Goal: Transaction & Acquisition: Book appointment/travel/reservation

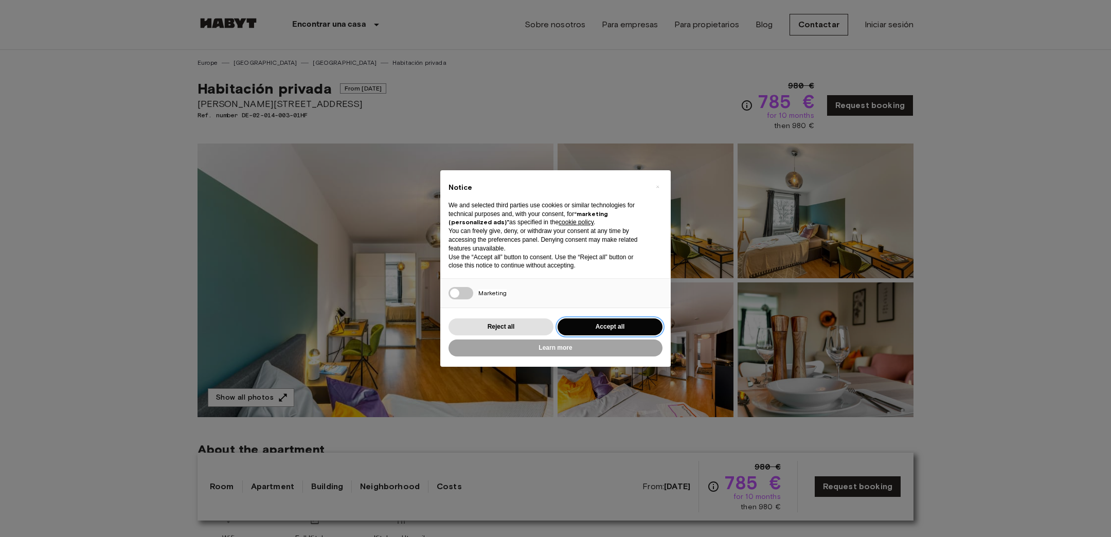
click at [587, 326] on button "Accept all" at bounding box center [610, 326] width 105 height 17
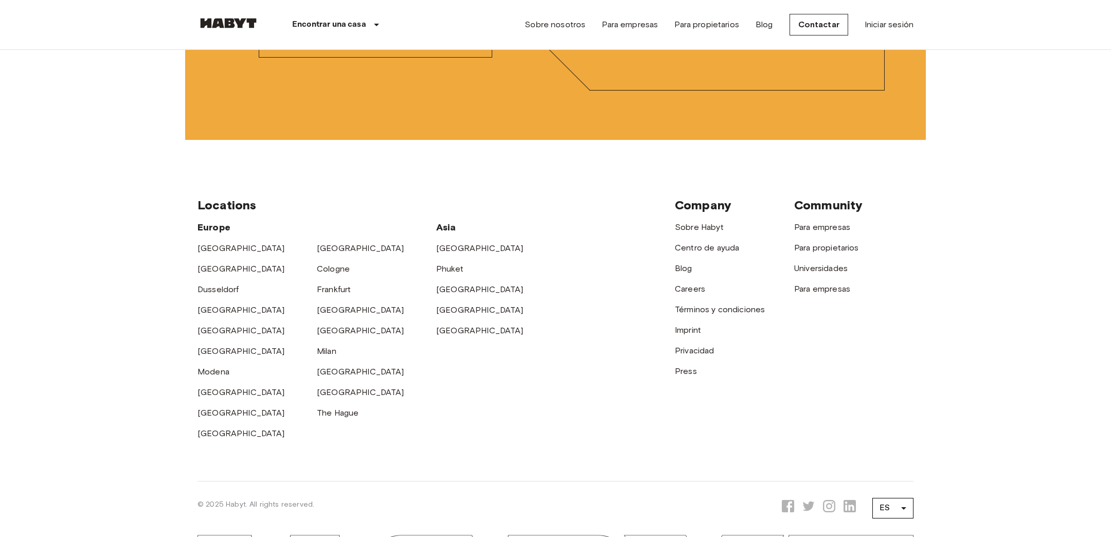
scroll to position [2834, 0]
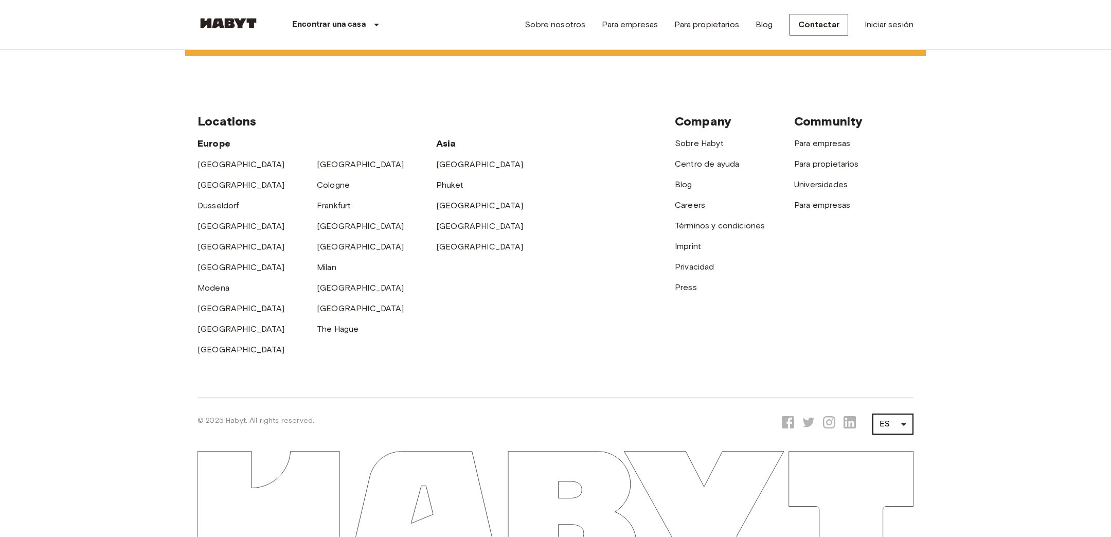
click at [898, 417] on li "EN" at bounding box center [892, 423] width 41 height 19
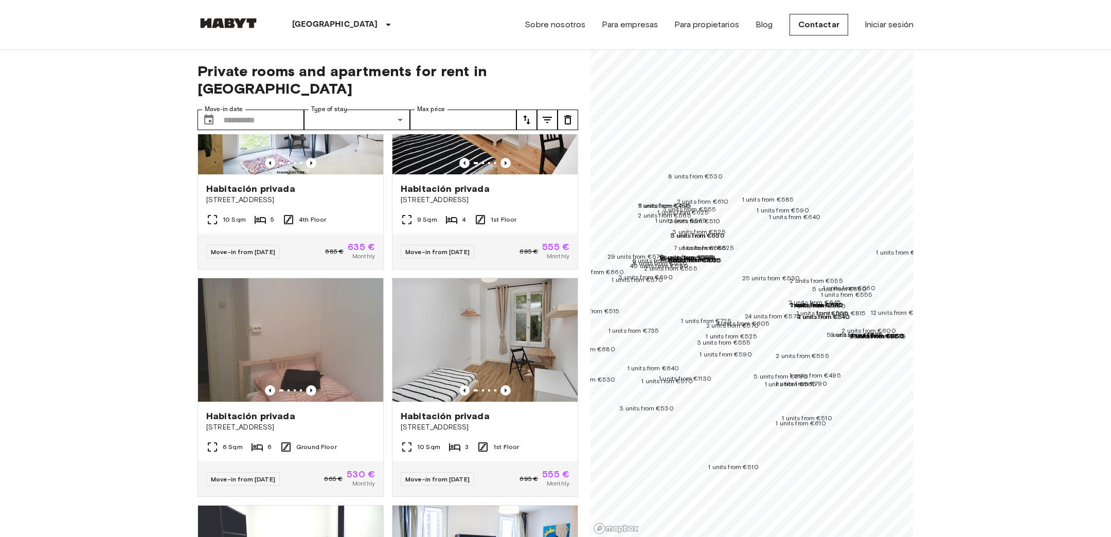
scroll to position [1639, 0]
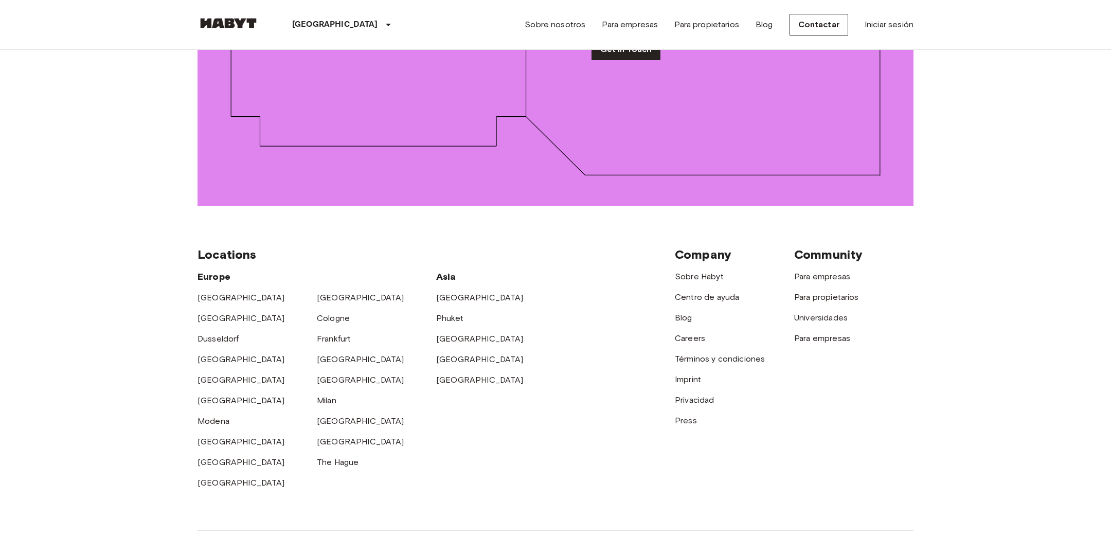
scroll to position [1614, 0]
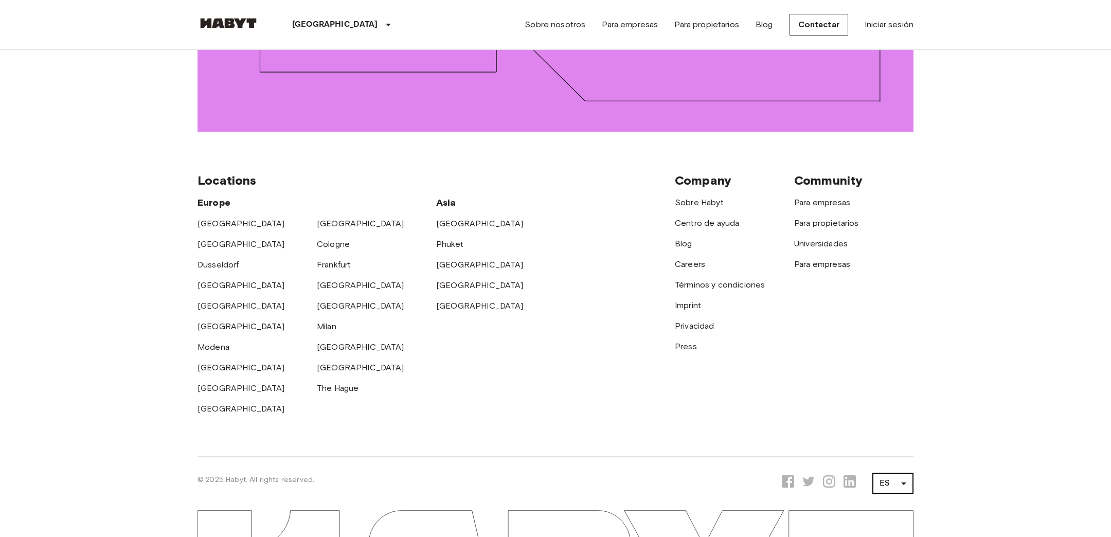
click at [887, 421] on li "EN" at bounding box center [892, 423] width 41 height 19
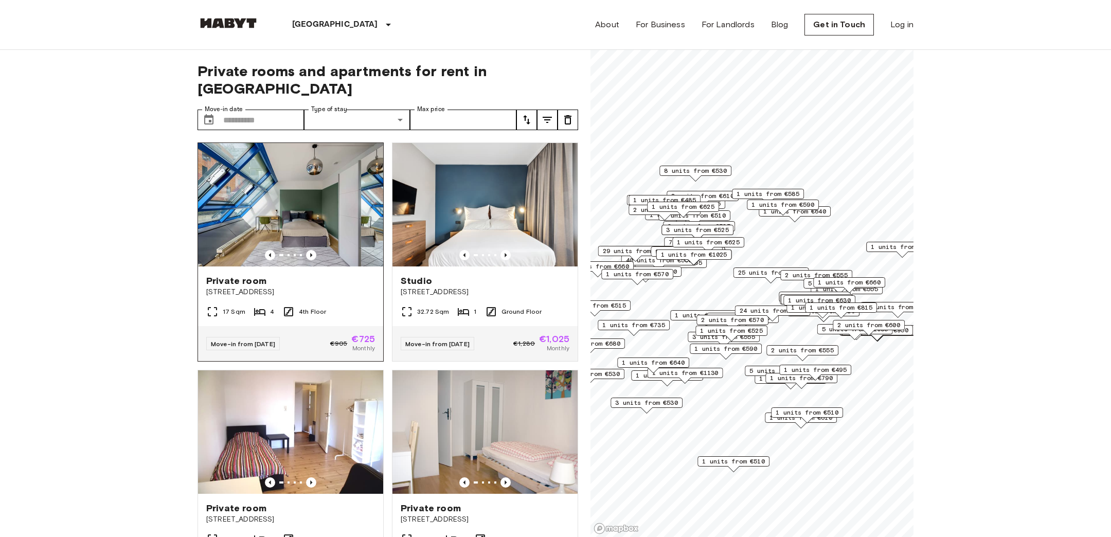
click at [341, 193] on img at bounding box center [290, 204] width 185 height 123
click at [450, 417] on img at bounding box center [485, 431] width 185 height 123
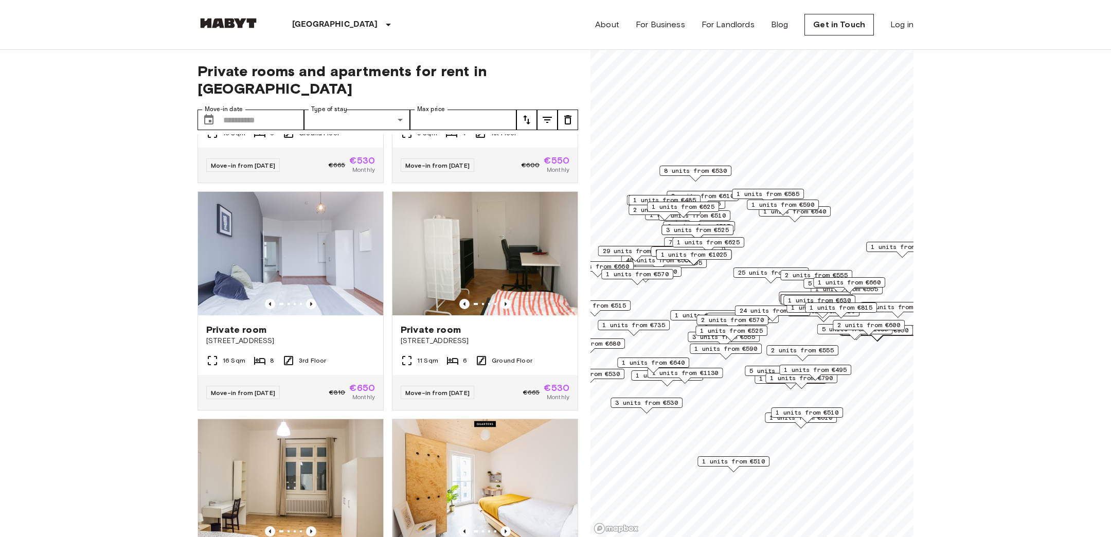
scroll to position [412, 0]
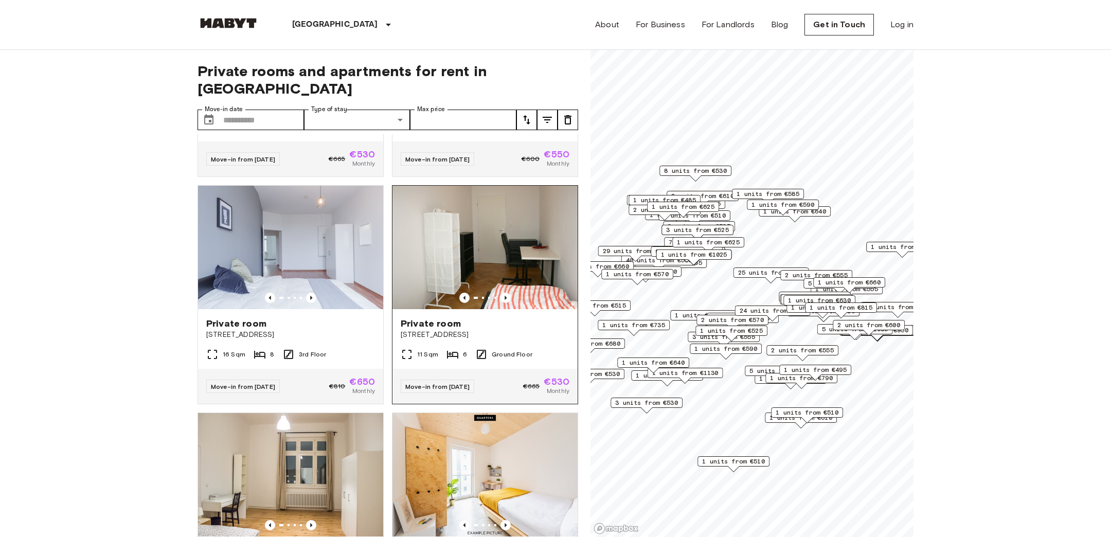
click at [495, 245] on img at bounding box center [485, 247] width 185 height 123
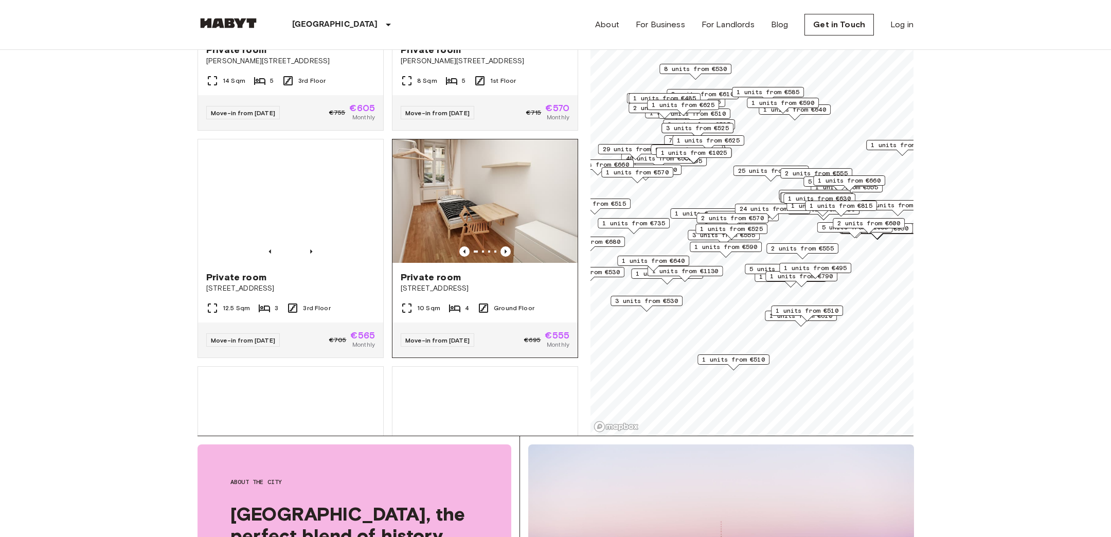
scroll to position [2185, 0]
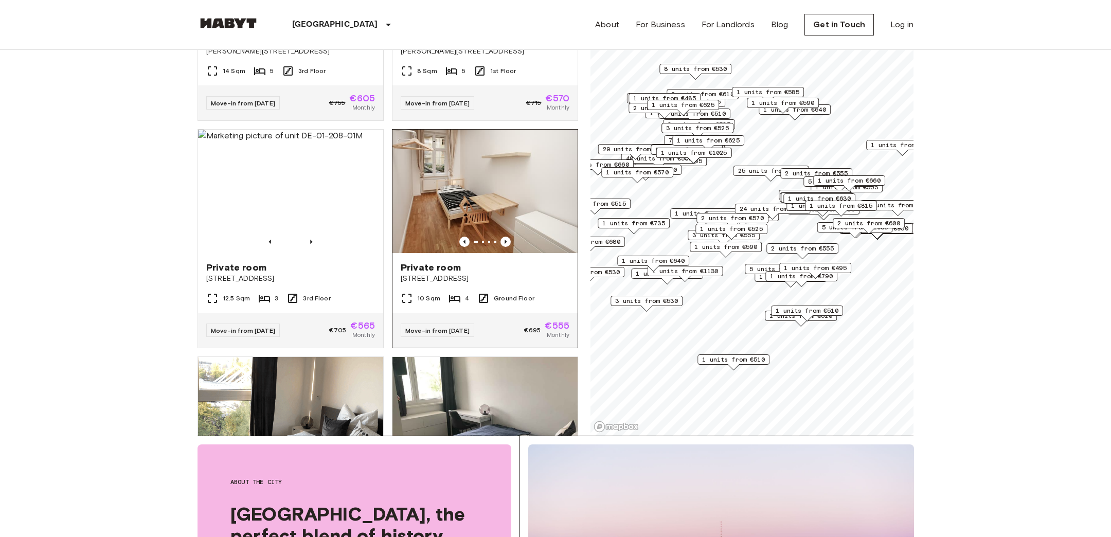
click at [501, 152] on img at bounding box center [485, 191] width 185 height 123
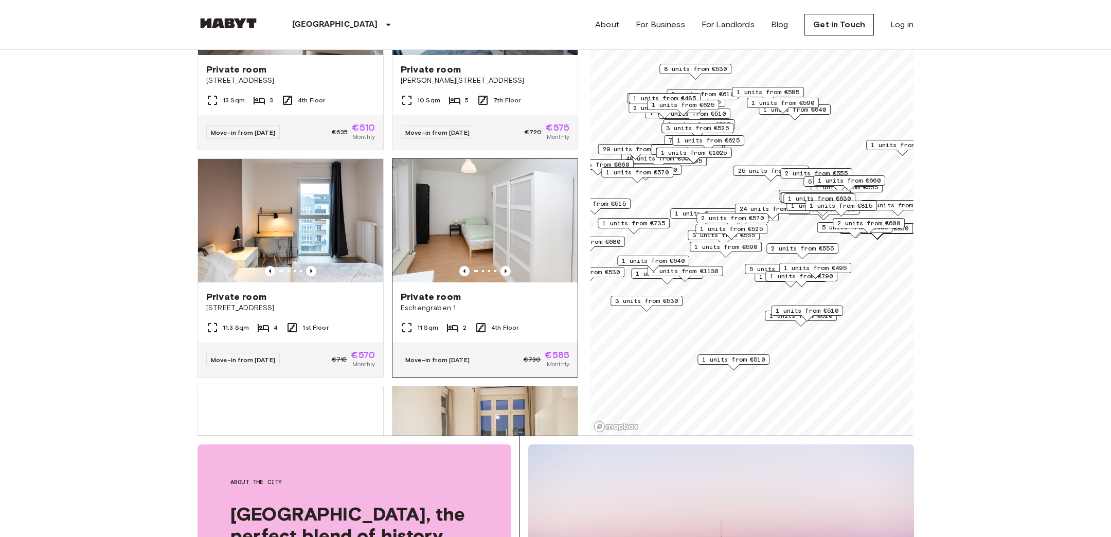
scroll to position [3980, 0]
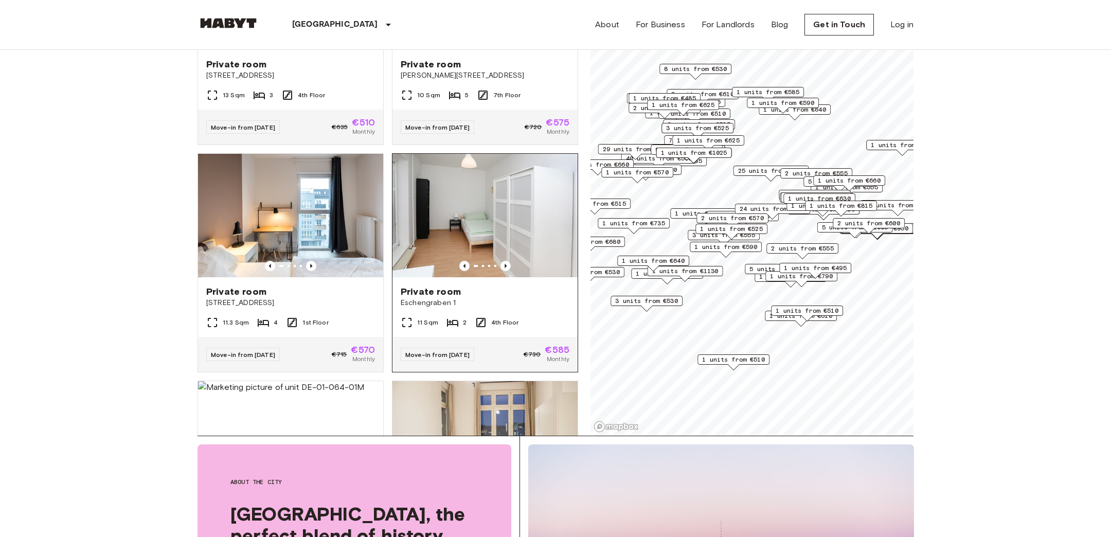
click at [524, 186] on img at bounding box center [485, 215] width 185 height 123
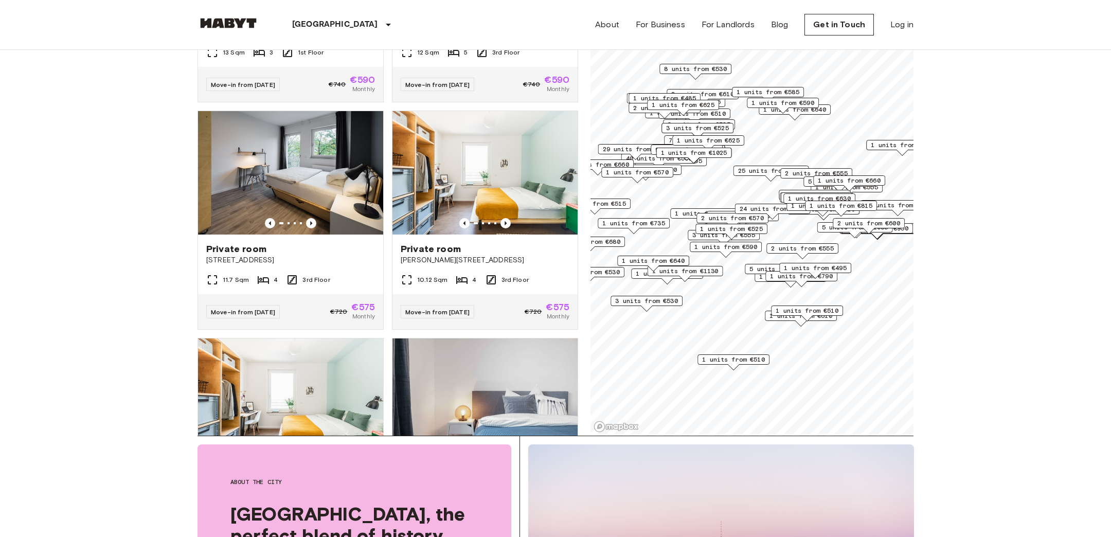
scroll to position [7706, 0]
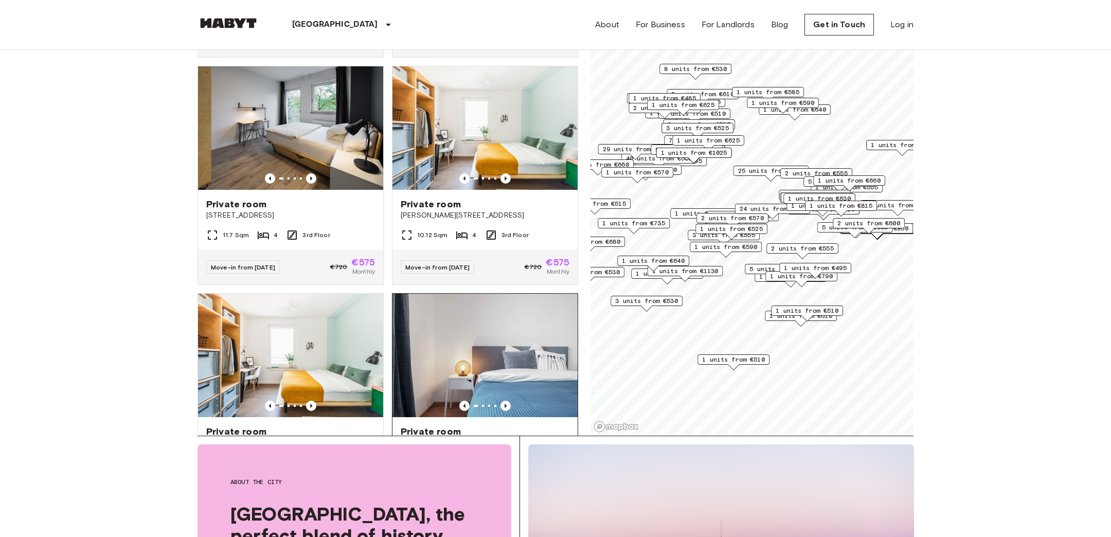
click at [455, 332] on img at bounding box center [485, 355] width 185 height 123
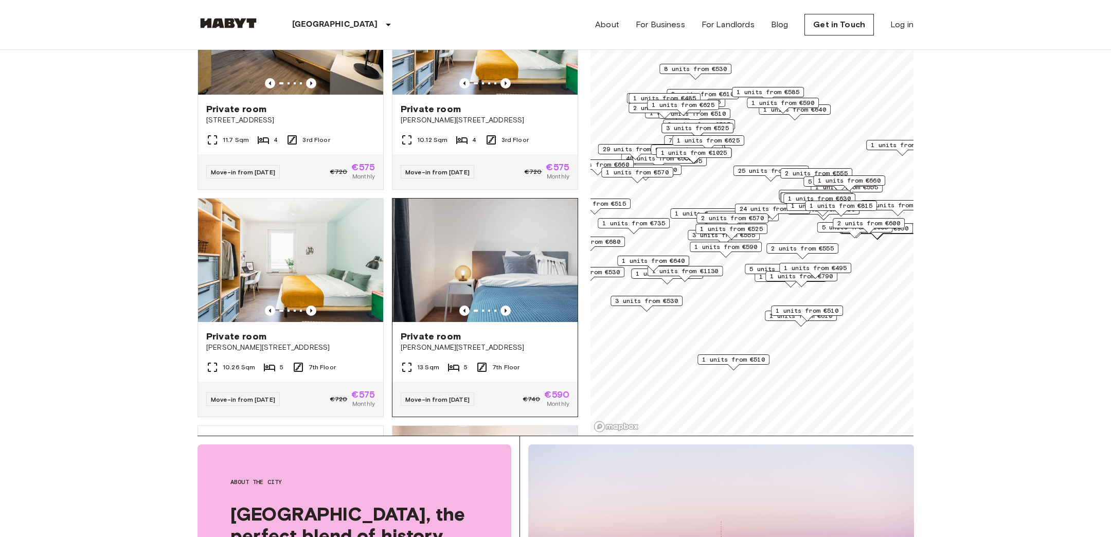
scroll to position [7815, 0]
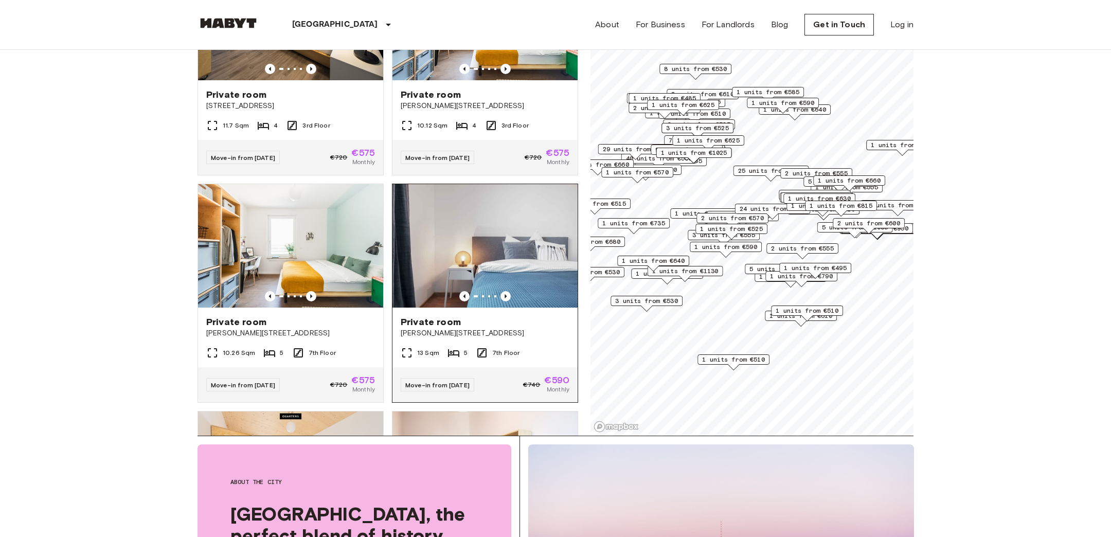
click at [500, 231] on img at bounding box center [485, 245] width 185 height 123
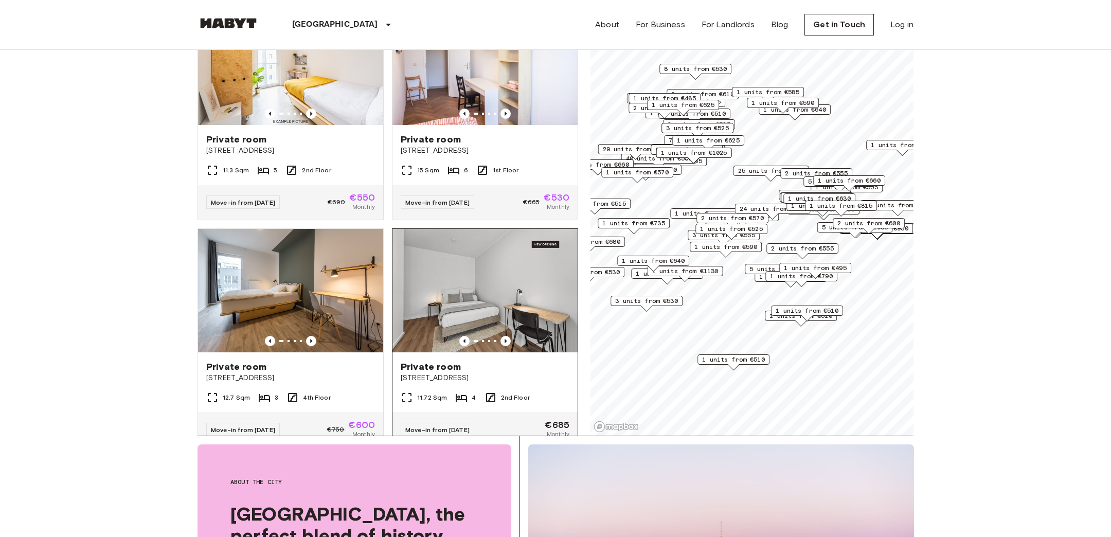
scroll to position [8227, 0]
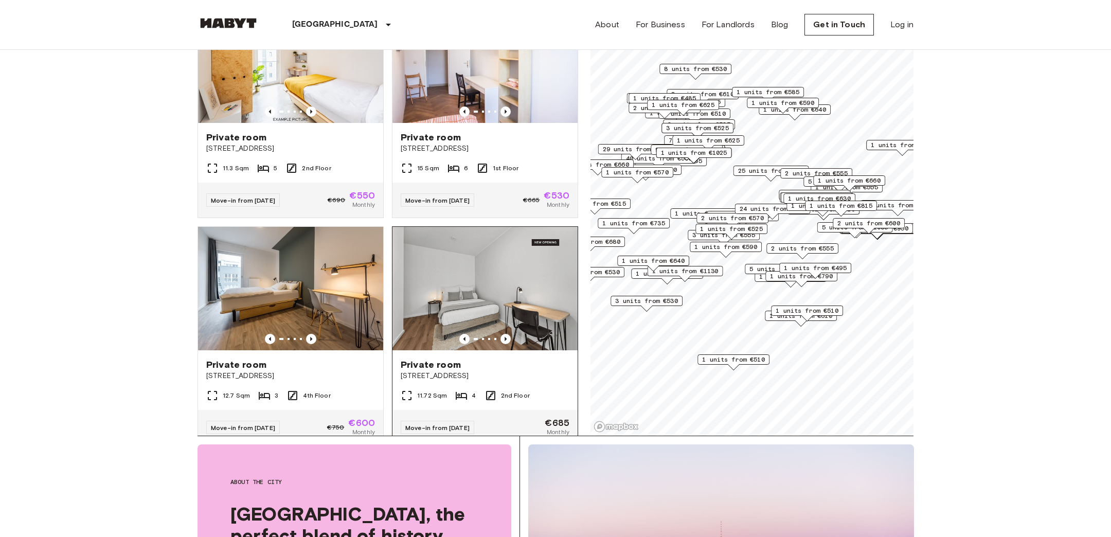
click at [468, 275] on img at bounding box center [485, 288] width 185 height 123
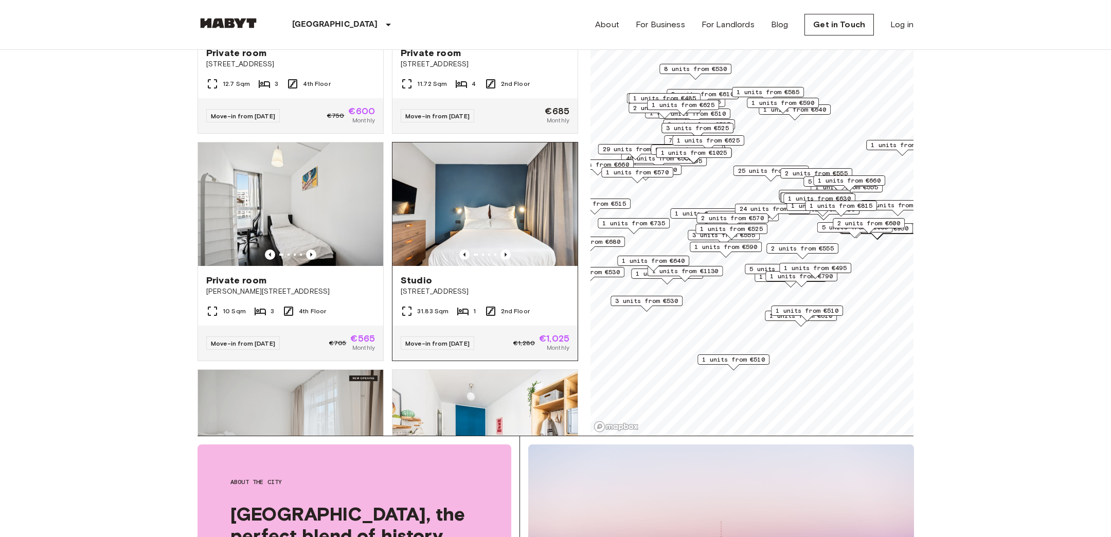
scroll to position [8546, 0]
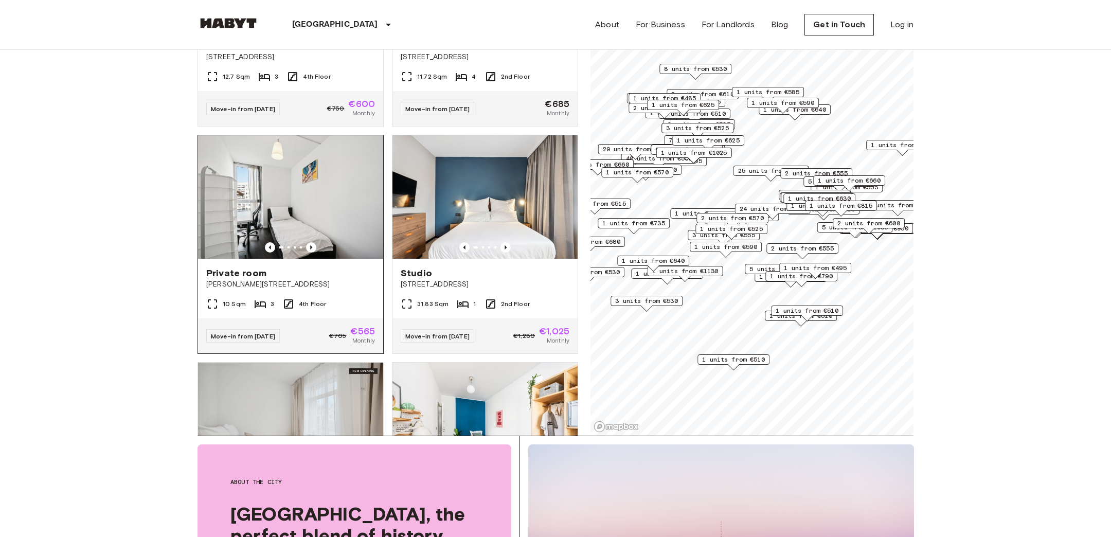
click at [329, 174] on img at bounding box center [290, 196] width 185 height 123
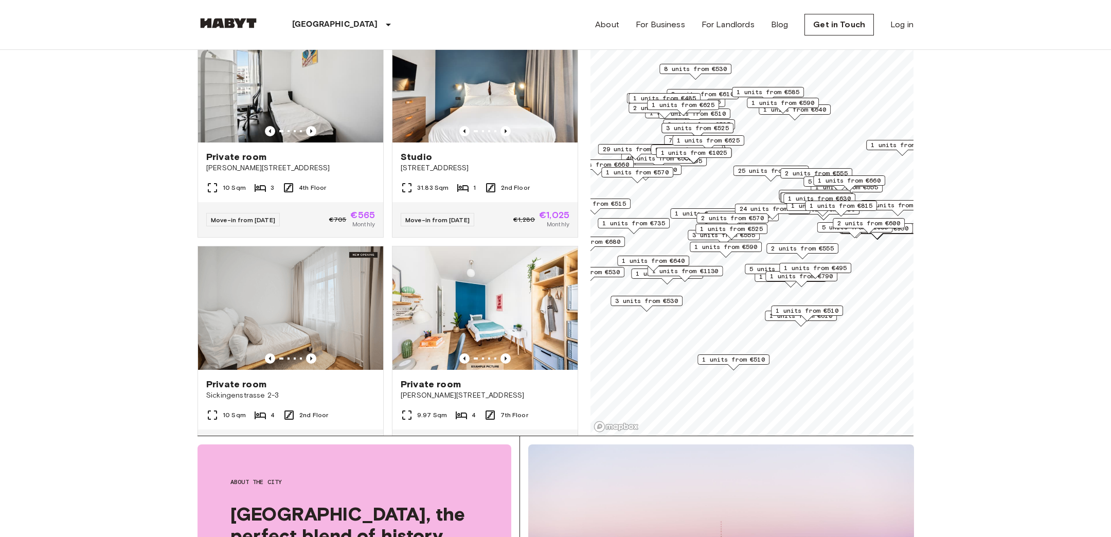
scroll to position [8691, 0]
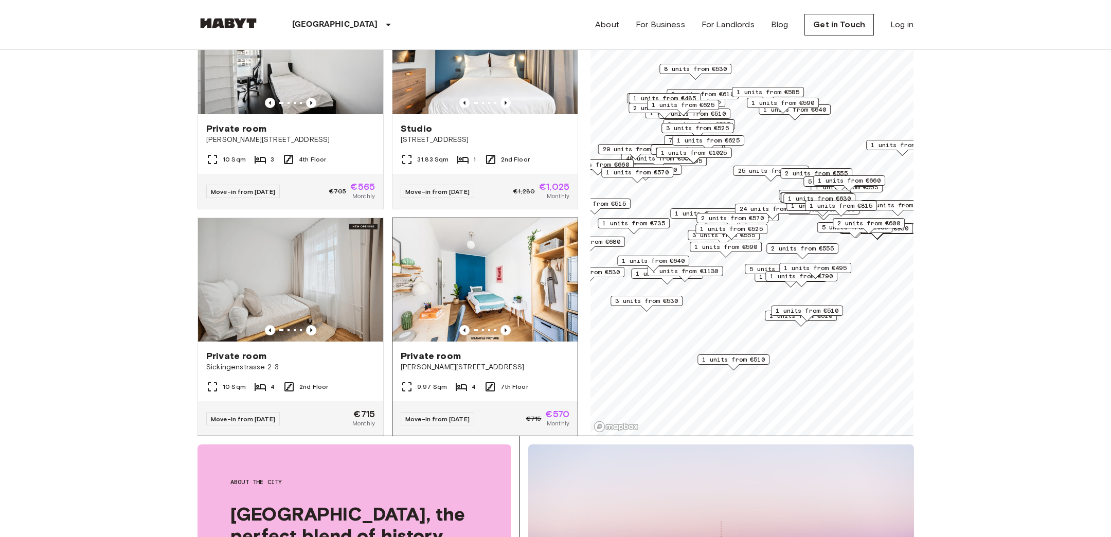
click at [495, 228] on img at bounding box center [485, 279] width 185 height 123
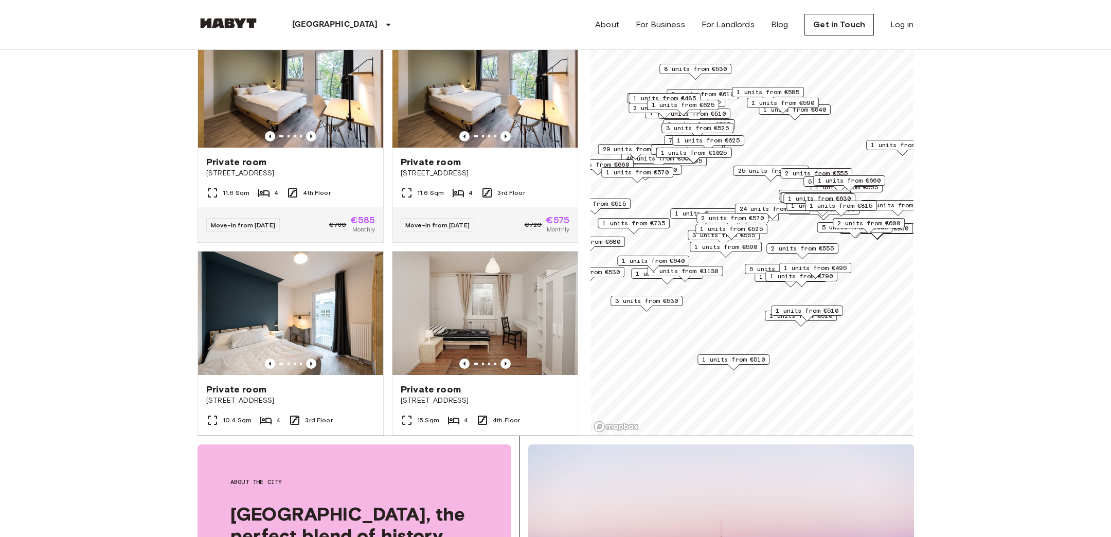
scroll to position [9131, 0]
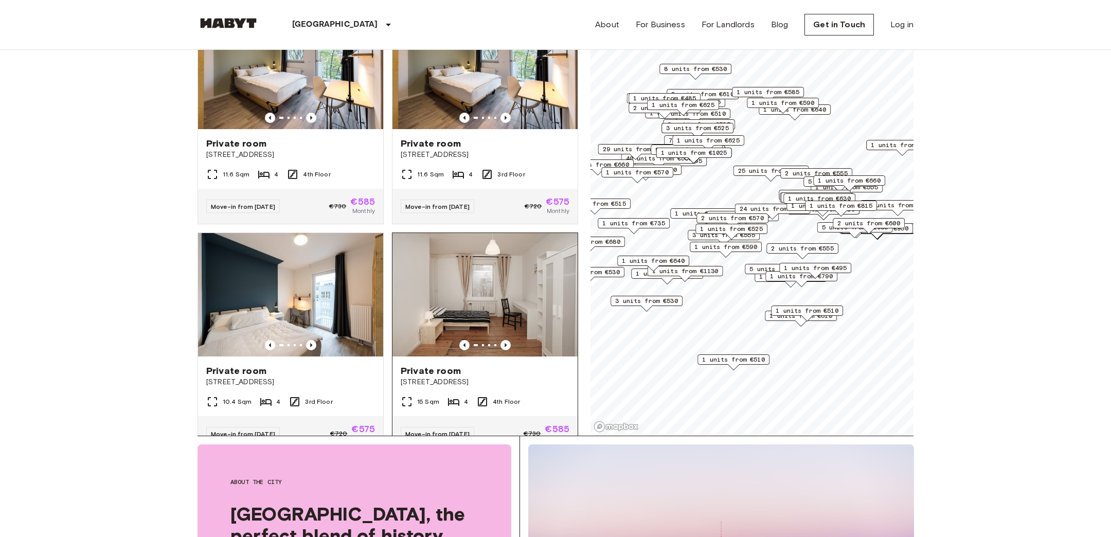
click at [477, 244] on img at bounding box center [485, 294] width 185 height 123
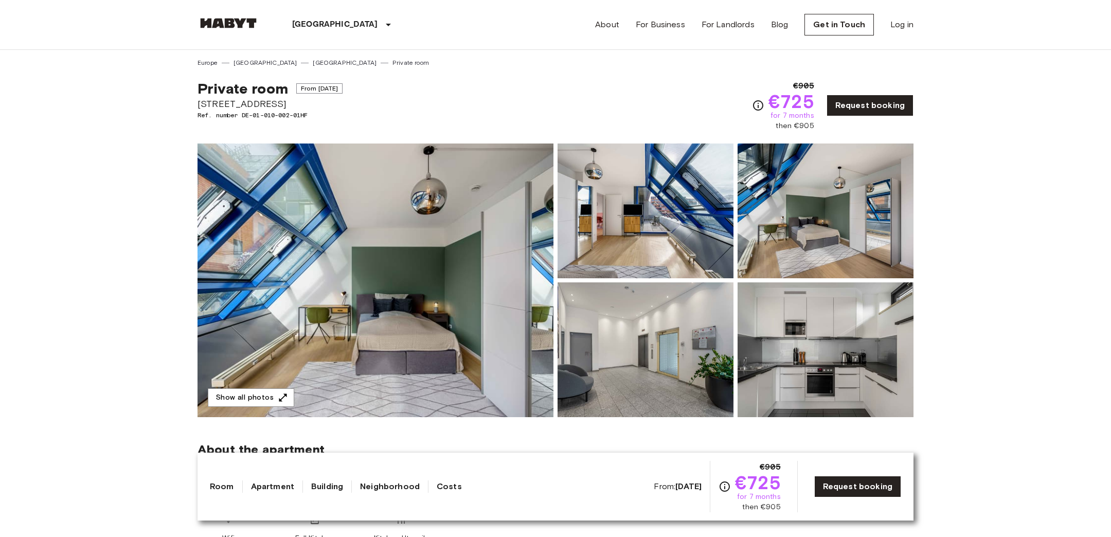
click at [370, 236] on img at bounding box center [376, 281] width 356 height 274
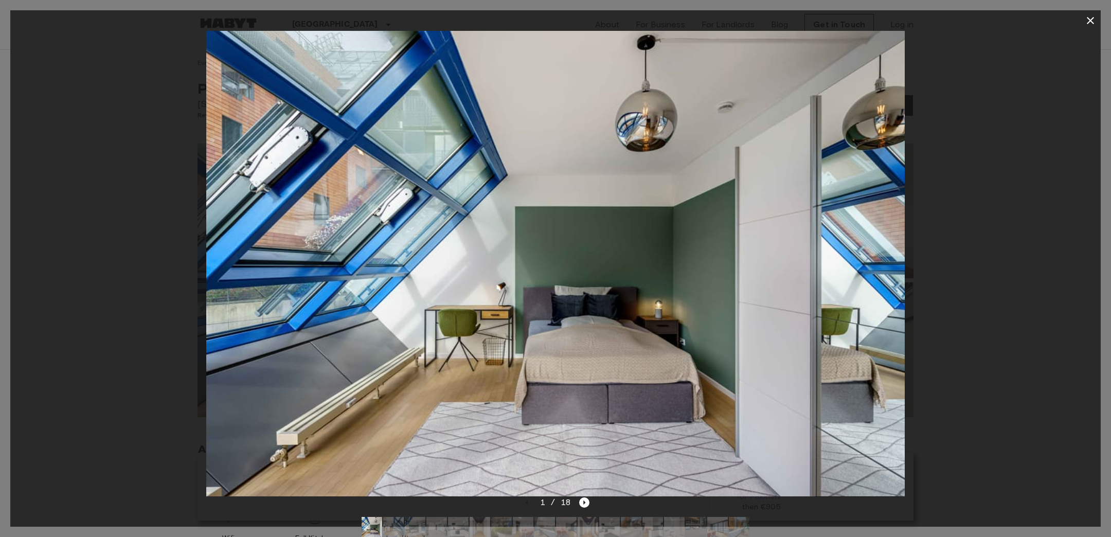
click at [1086, 22] on icon "button" at bounding box center [1090, 20] width 12 height 12
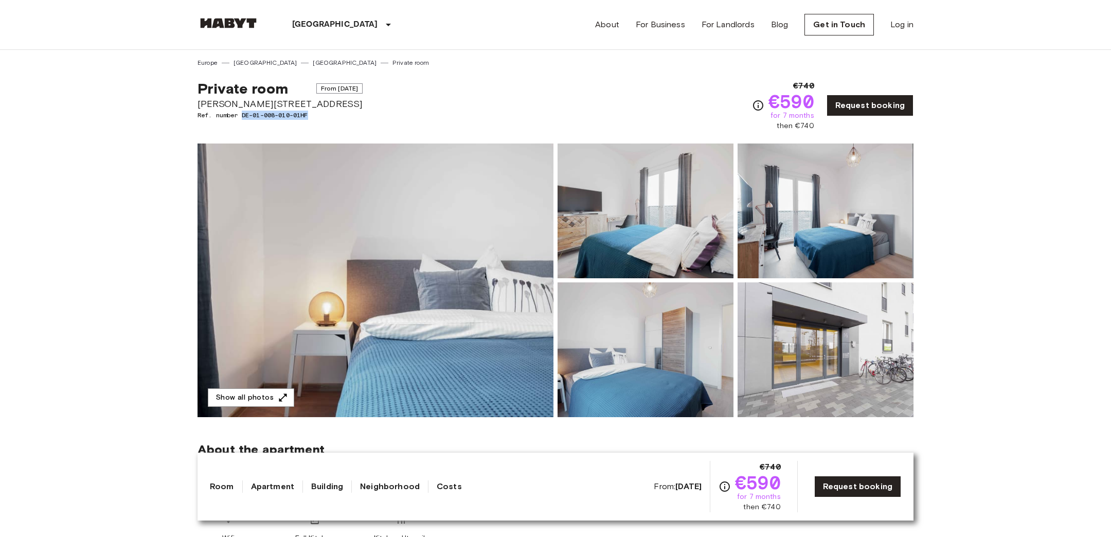
drag, startPoint x: 317, startPoint y: 117, endPoint x: 244, endPoint y: 117, distance: 72.5
click at [244, 117] on span "Ref. number DE-01-008-010-01HF" at bounding box center [280, 115] width 165 height 9
copy span "DE-01-008-010-01HF"
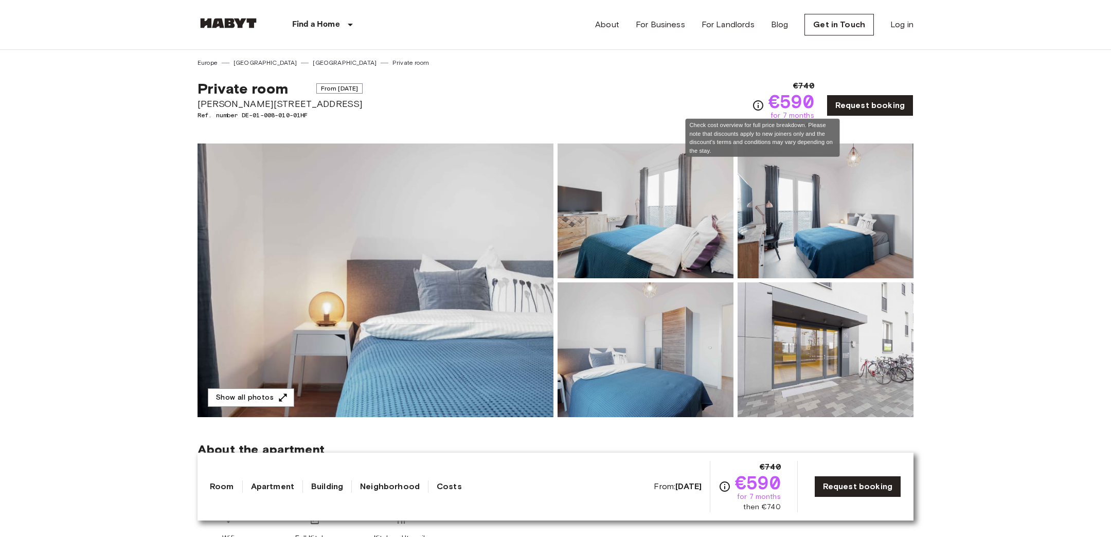
click at [764, 108] on icon "Check cost overview for full price breakdown. Please note that discounts apply …" at bounding box center [758, 105] width 12 height 12
click at [686, 99] on div "Private room From Aug 18 2025 Klara Franke Straße 16 Ref. number DE-01-008-010-…" at bounding box center [556, 99] width 716 height 64
click at [231, 27] on img at bounding box center [229, 23] width 62 height 10
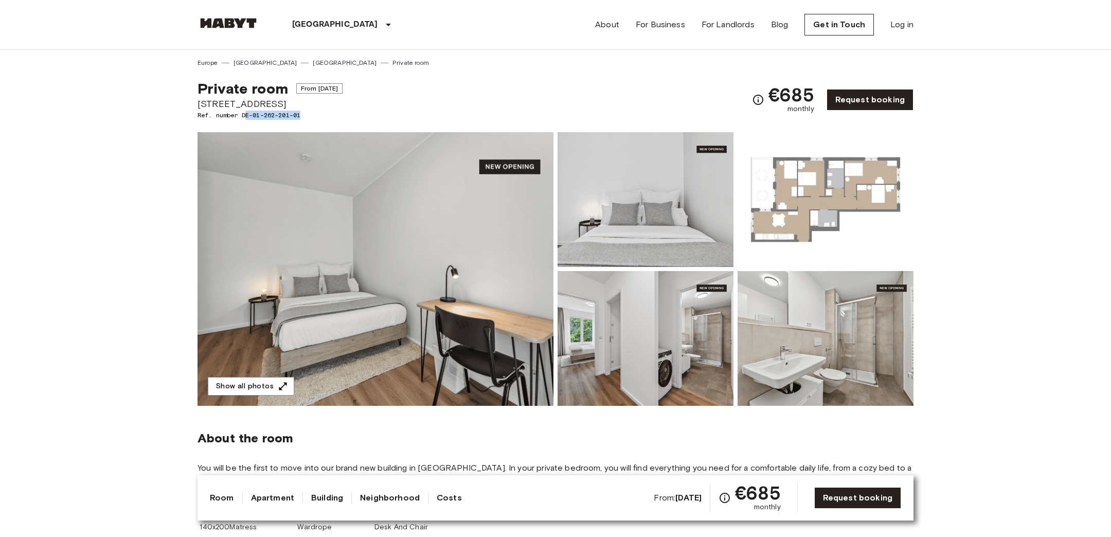
drag, startPoint x: 315, startPoint y: 113, endPoint x: 245, endPoint y: 114, distance: 70.5
click at [245, 114] on span "Ref. number DE-01-262-201-01" at bounding box center [270, 115] width 145 height 9
drag, startPoint x: 243, startPoint y: 115, endPoint x: 335, endPoint y: 115, distance: 92.6
click at [335, 115] on span "Ref. number DE-01-262-201-01" at bounding box center [270, 115] width 145 height 9
copy span "DE-01-262-201-01"
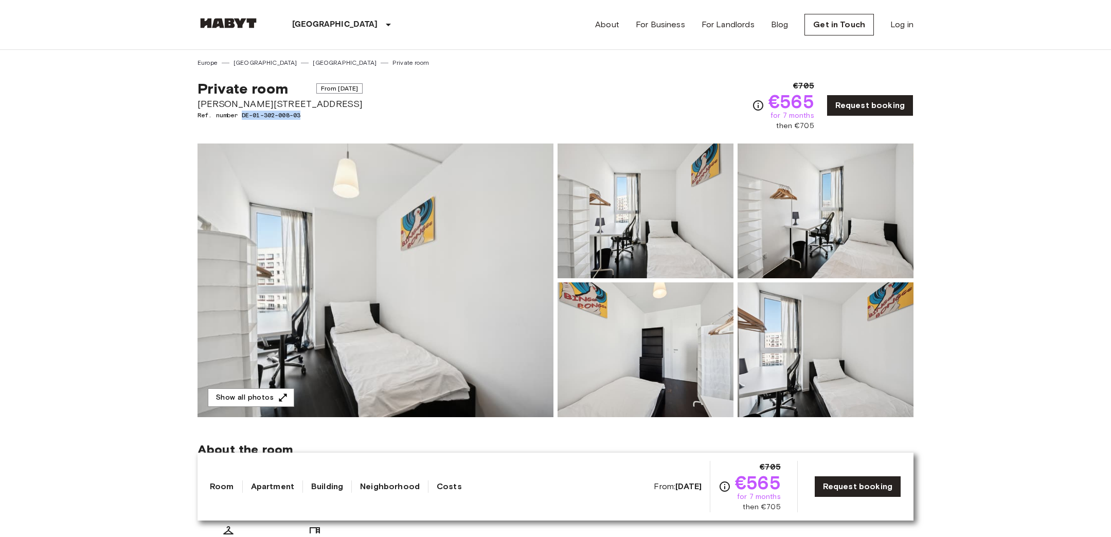
drag, startPoint x: 314, startPoint y: 117, endPoint x: 242, endPoint y: 116, distance: 72.0
click at [242, 116] on span "Ref. number DE-01-302-008-03" at bounding box center [280, 115] width 165 height 9
copy span "DE-01-302-008-03"
click at [477, 100] on div "Private room From Aug 18 2025 Bernhard-Weiß-Straße 1-3 Ref. number DE-01-302-00…" at bounding box center [556, 99] width 716 height 64
drag, startPoint x: 765, startPoint y: 115, endPoint x: 823, endPoint y: 115, distance: 58.1
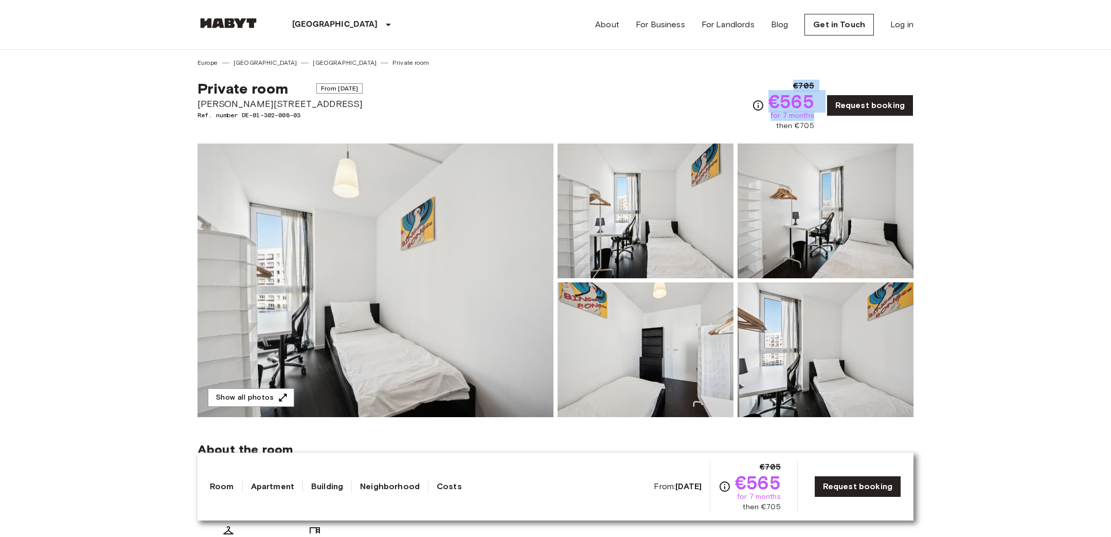
click at [823, 115] on div "€705 €565 for 7 months then €705 Request booking" at bounding box center [833, 105] width 162 height 51
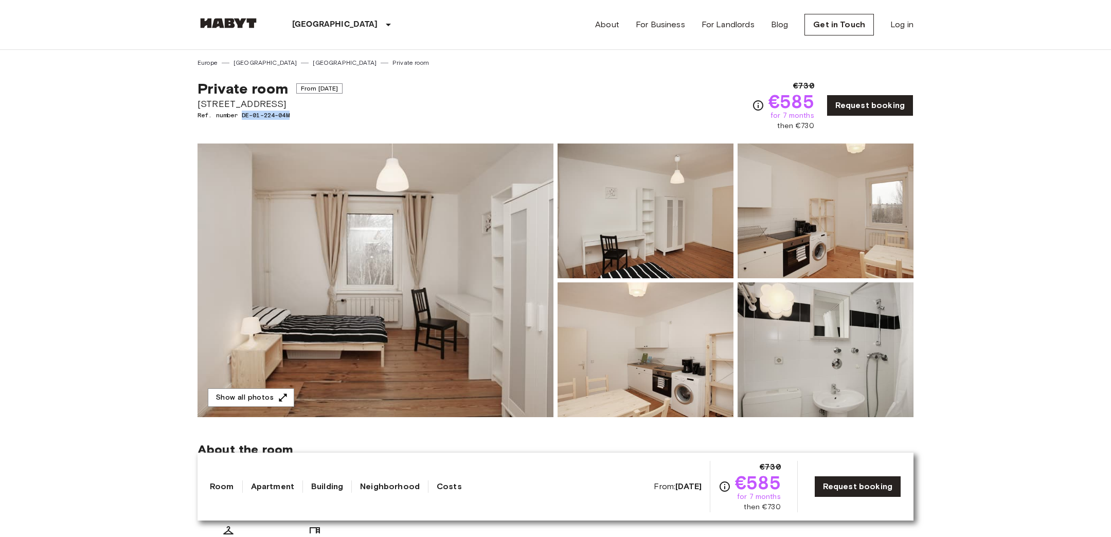
drag, startPoint x: 307, startPoint y: 117, endPoint x: 242, endPoint y: 117, distance: 64.8
click at [242, 117] on span "Ref. number DE-01-224-04M" at bounding box center [270, 115] width 145 height 9
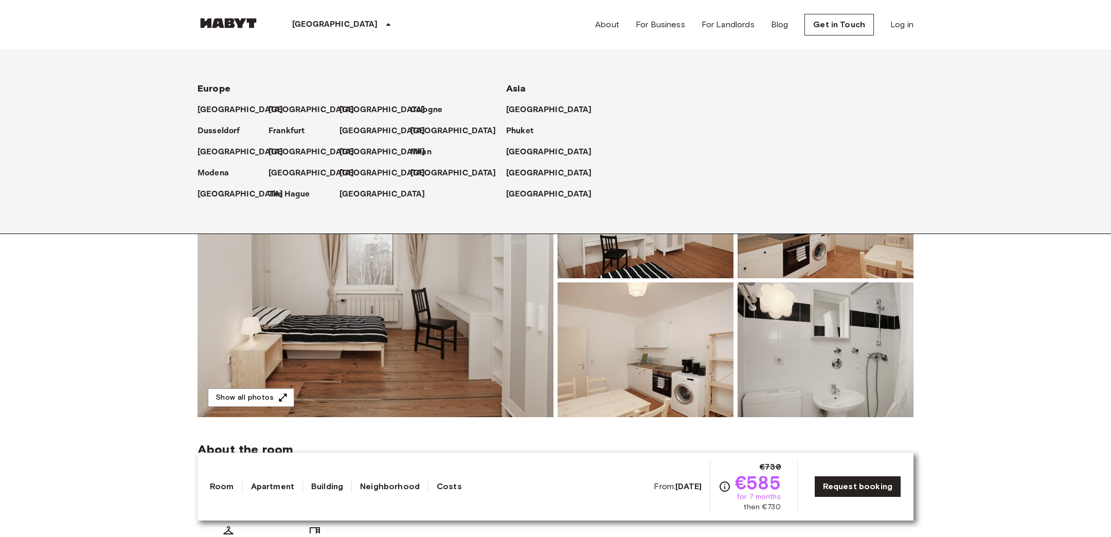
copy span "DE-01-224-04M"
click at [291, 132] on p "Frankfurt" at bounding box center [289, 131] width 36 height 12
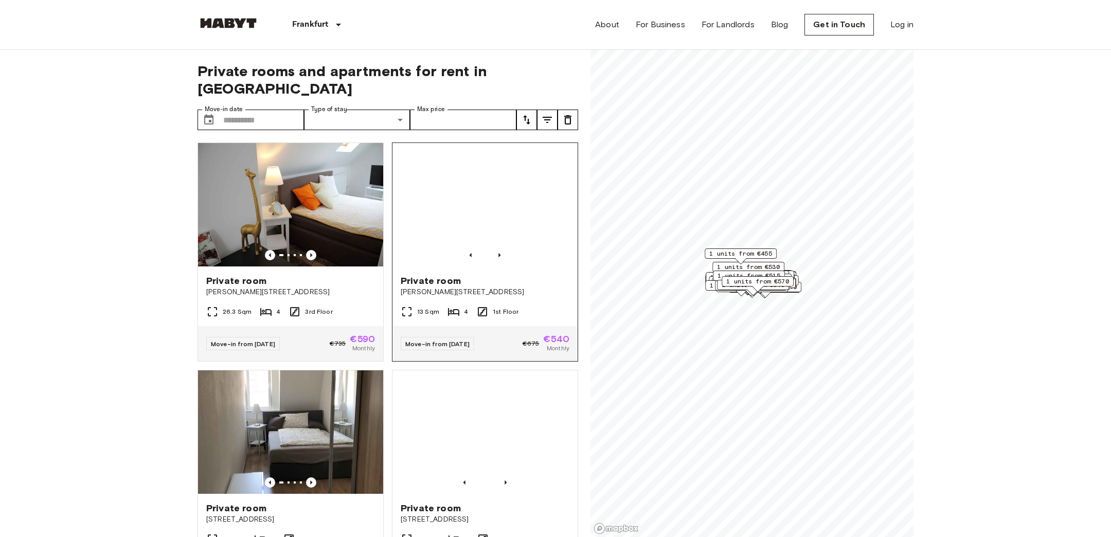
scroll to position [158, 0]
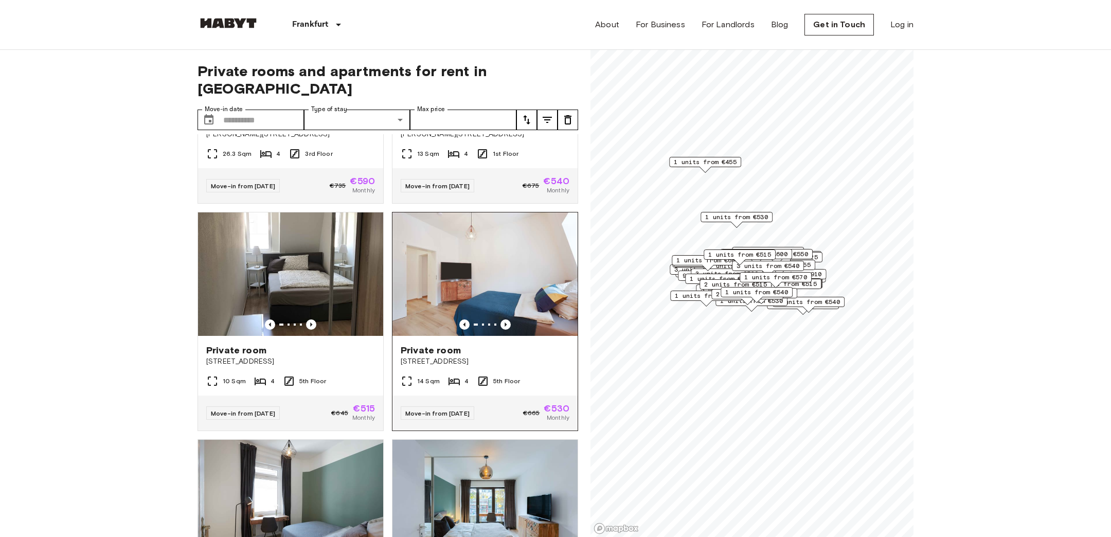
click at [471, 233] on img at bounding box center [485, 273] width 185 height 123
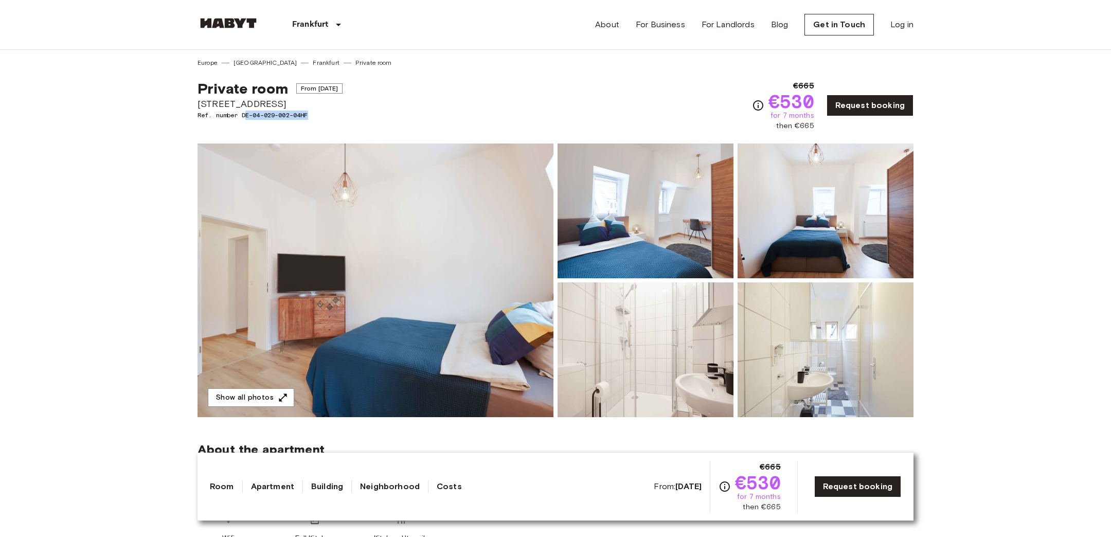
drag, startPoint x: 319, startPoint y: 116, endPoint x: 245, endPoint y: 116, distance: 74.1
click at [245, 116] on span "Ref. number DE-04-029-002-04HF" at bounding box center [270, 115] width 145 height 9
drag, startPoint x: 324, startPoint y: 114, endPoint x: 244, endPoint y: 114, distance: 79.7
click at [244, 114] on span "Ref. number DE-04-029-002-04HF" at bounding box center [270, 115] width 145 height 9
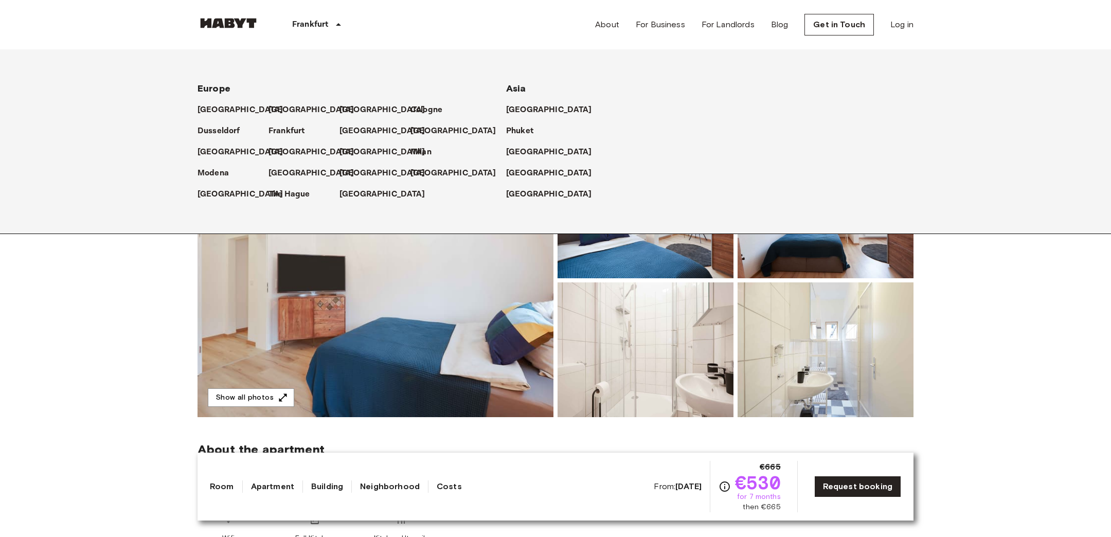
copy span "DE-04-029-002-04HF"
